Goal: Transaction & Acquisition: Purchase product/service

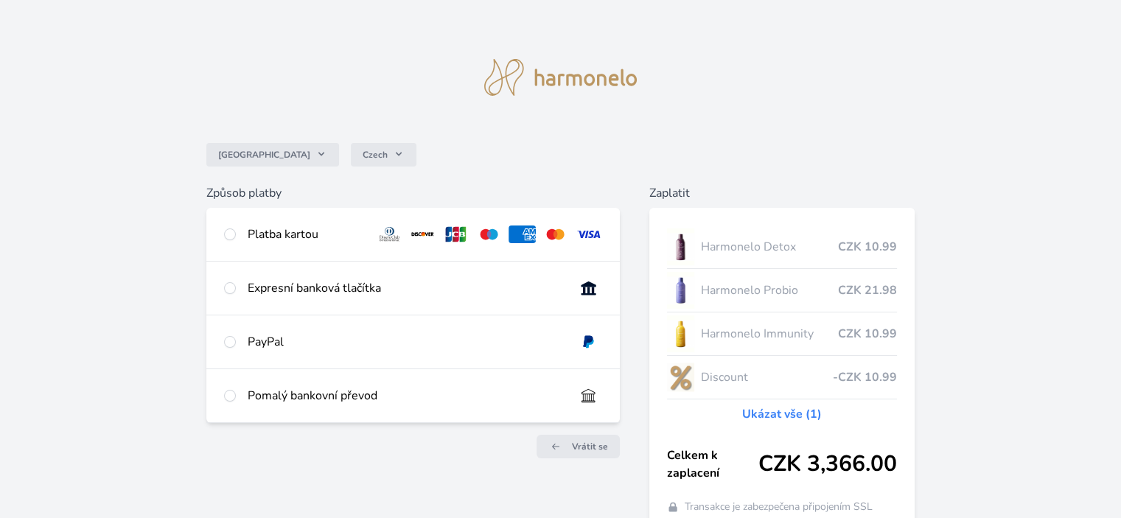
click at [270, 238] on div "Platba kartou" at bounding box center [306, 235] width 116 height 18
radio input "true"
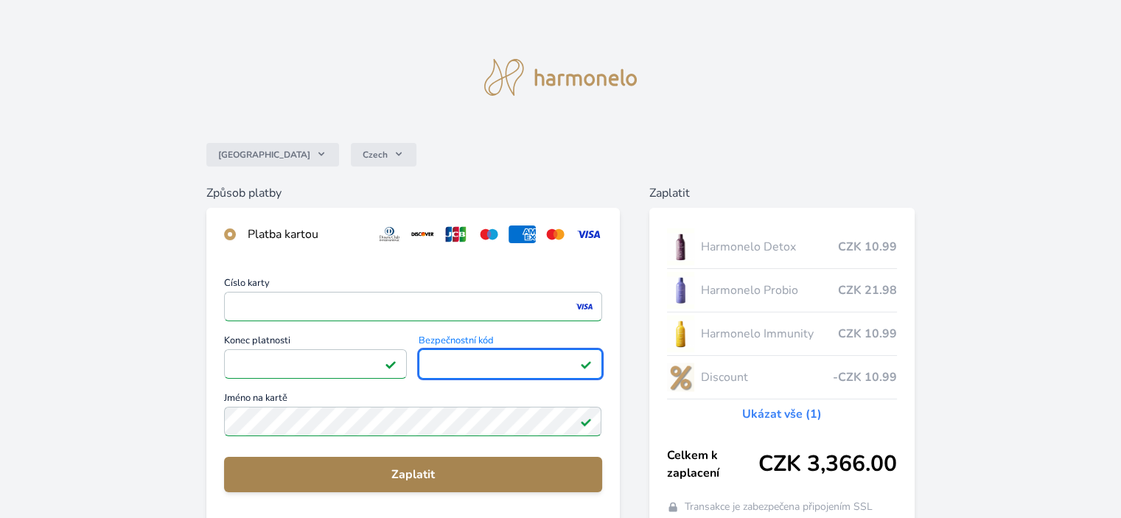
click at [430, 479] on span "Zaplatit" at bounding box center [413, 475] width 354 height 18
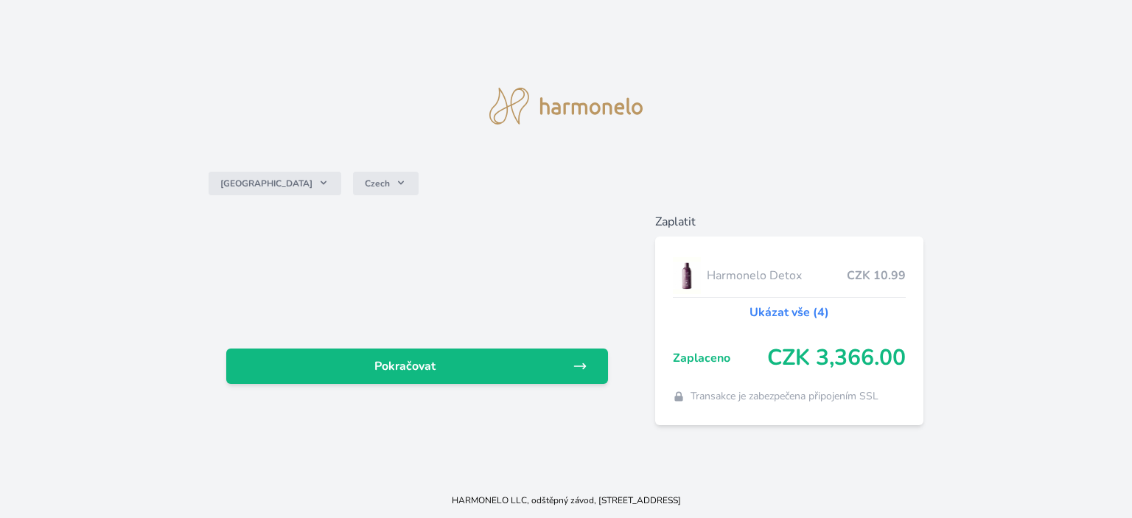
click at [430, 477] on div "Česko Czech Pokračovat Zaplatit Harmonelo Detox CZK 10.99 Ukázat vše (4) Zaplac…" at bounding box center [566, 241] width 1132 height 483
